Goal: Task Accomplishment & Management: Manage account settings

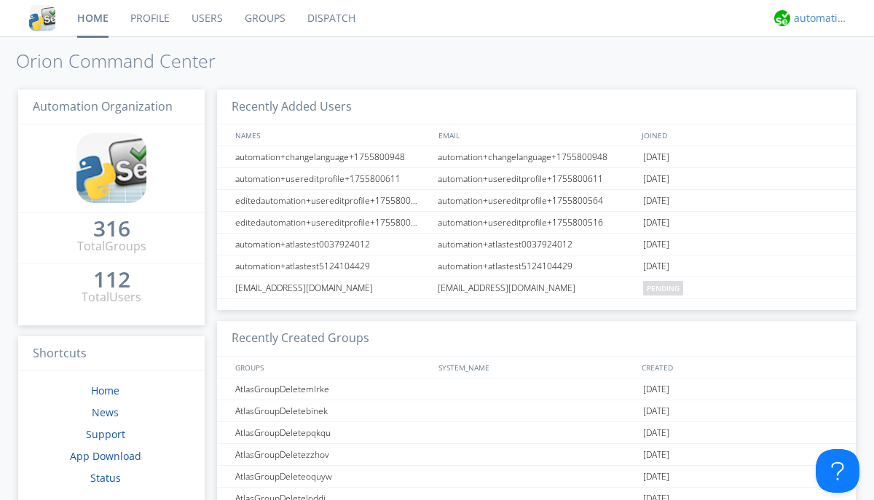
click at [817, 18] on div "automation+atlas" at bounding box center [821, 18] width 55 height 15
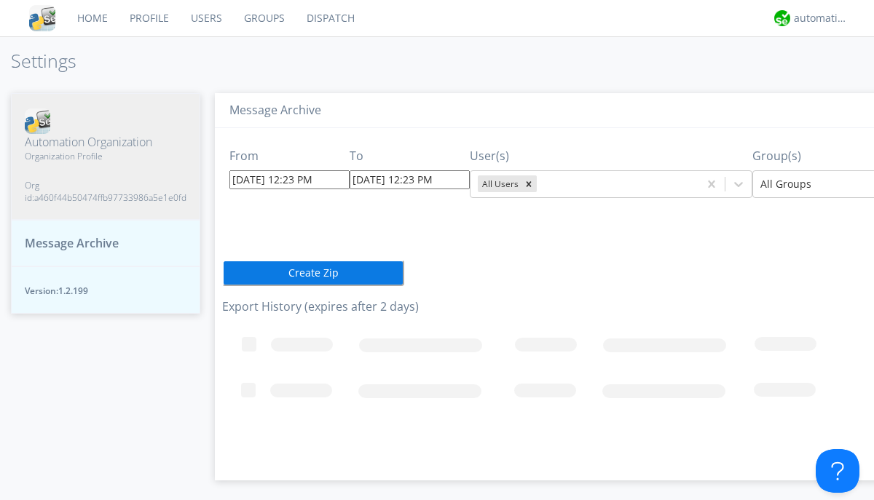
click at [277, 179] on input "[DATE] 12:23 PM" at bounding box center [289, 179] width 120 height 19
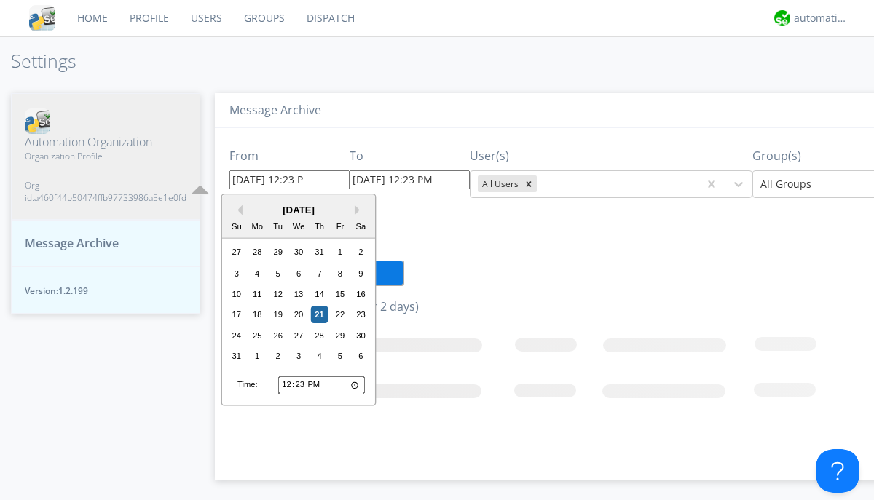
type input "[DATE] 12:23 PM"
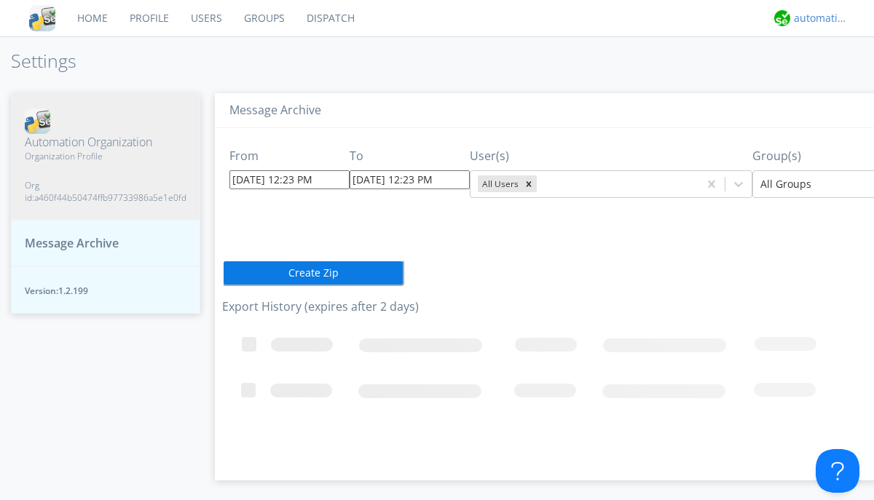
click at [817, 18] on div "automation+atlas" at bounding box center [821, 18] width 55 height 15
click at [828, 76] on div "Log Out" at bounding box center [828, 77] width 75 height 26
